Goal: Feedback & Contribution: Submit feedback/report problem

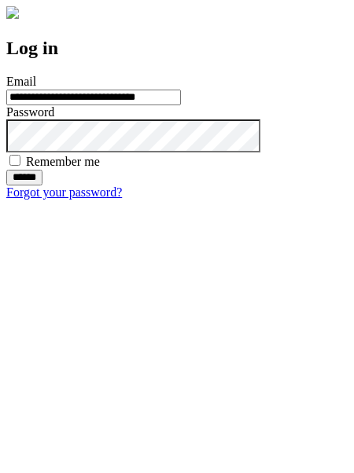
type input "**********"
click at [42, 185] on input "******" at bounding box center [24, 178] width 36 height 16
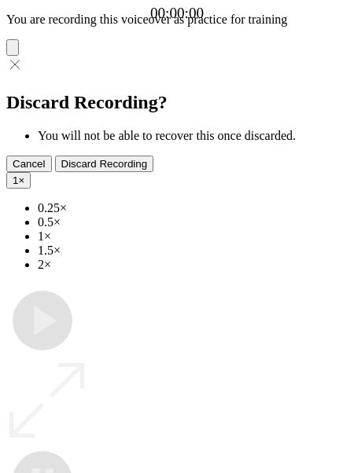
type input "**********"
